Goal: Find specific page/section: Find specific page/section

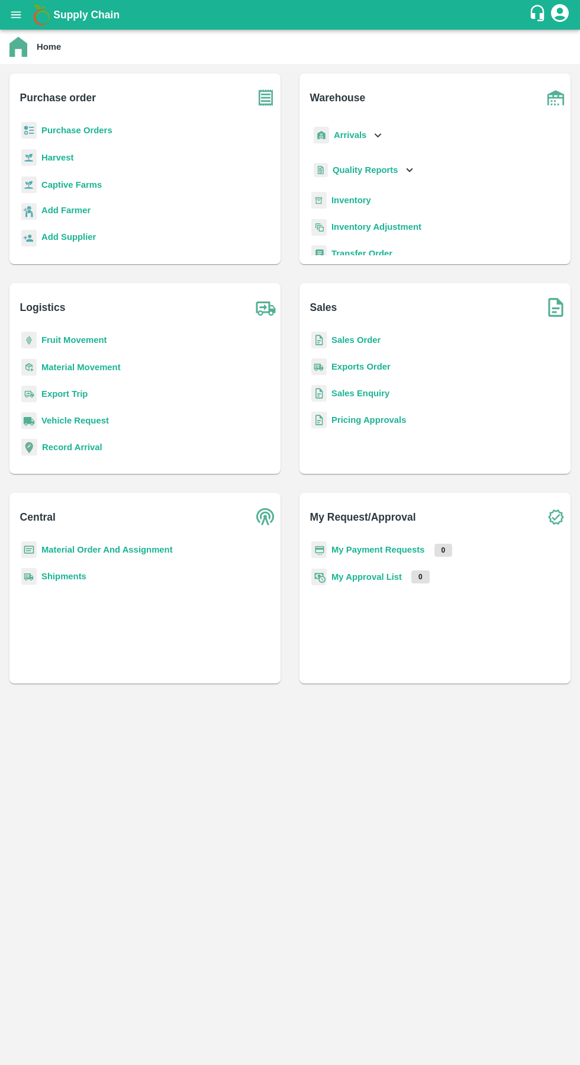
click at [354, 367] on b "Exports Order" at bounding box center [361, 366] width 59 height 9
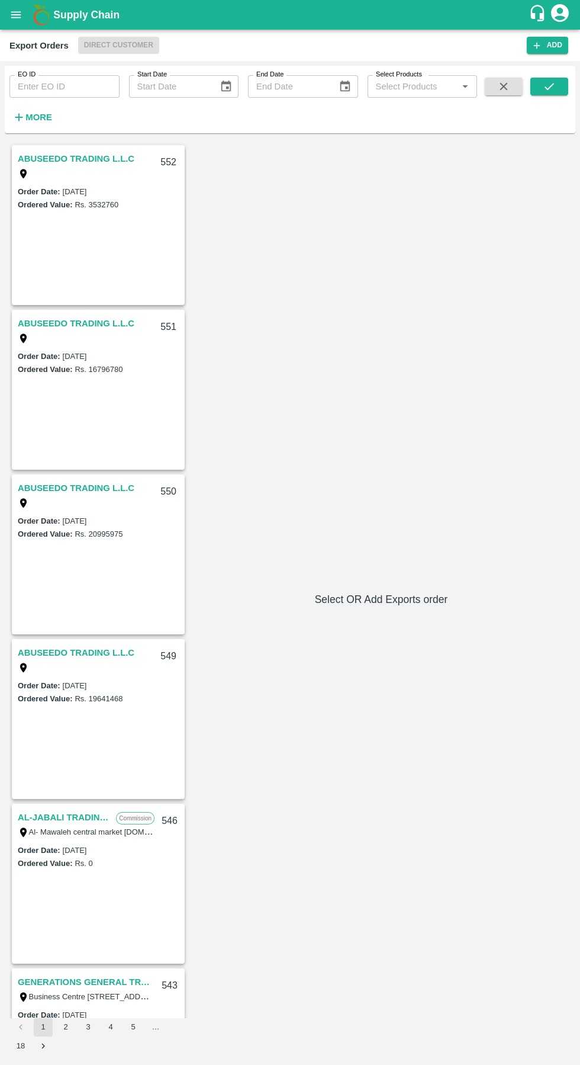
click at [86, 316] on link "ABUSEEDO TRADING L.L.C" at bounding box center [76, 323] width 117 height 15
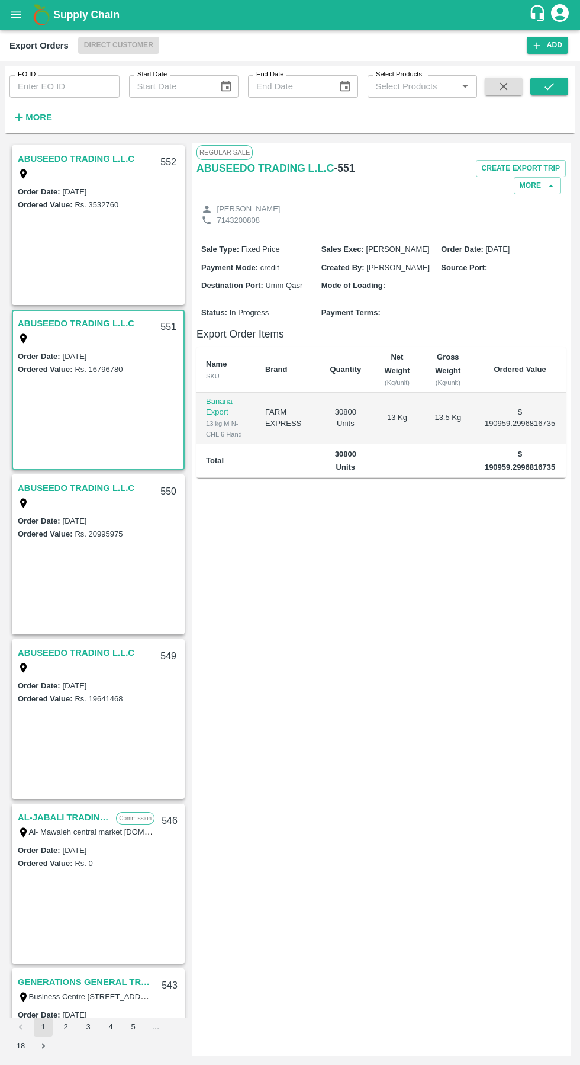
click at [290, 168] on h6 "ABUSEEDO TRADING L.L.C" at bounding box center [265, 168] width 137 height 17
